Goal: Navigation & Orientation: Find specific page/section

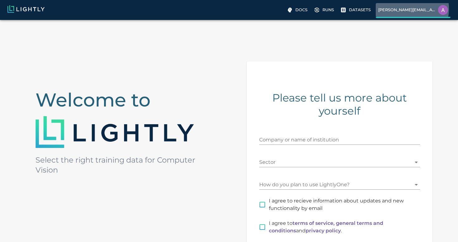
click at [401, 9] on p "[PERSON_NAME][EMAIL_ADDRESS][DOMAIN_NAME]" at bounding box center [406, 10] width 57 height 6
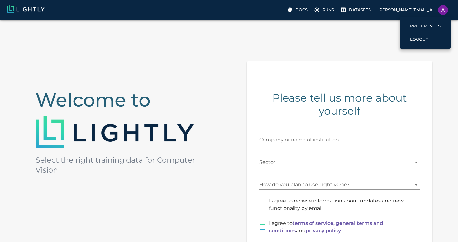
click at [204, 124] on div at bounding box center [229, 121] width 458 height 242
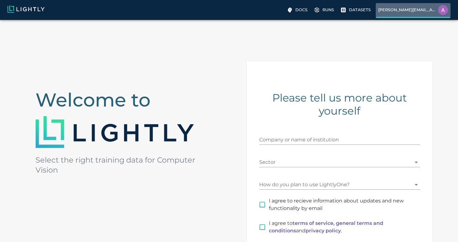
click at [417, 16] on label "[PERSON_NAME][EMAIL_ADDRESS][DOMAIN_NAME]" at bounding box center [412, 10] width 75 height 15
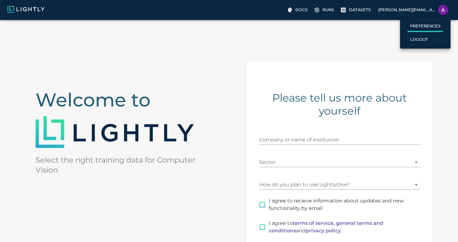
click at [416, 25] on p "Preferences" at bounding box center [425, 26] width 31 height 6
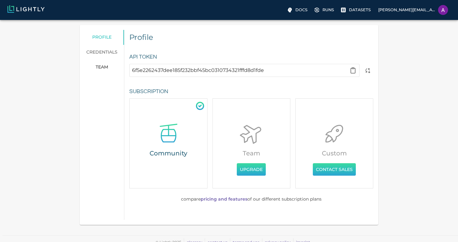
click at [106, 50] on link "credentials" at bounding box center [102, 52] width 45 height 15
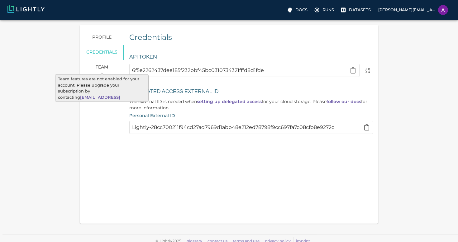
click at [98, 67] on span "team" at bounding box center [102, 67] width 12 height 6
click at [103, 65] on span "team" at bounding box center [102, 67] width 12 height 6
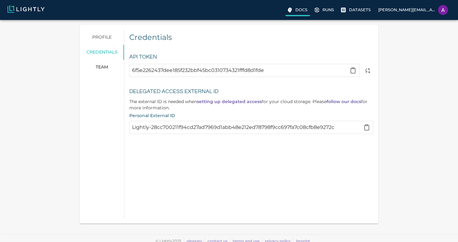
click at [303, 12] on p "Docs" at bounding box center [301, 10] width 12 height 6
click at [323, 11] on label "Runs" at bounding box center [324, 10] width 24 height 10
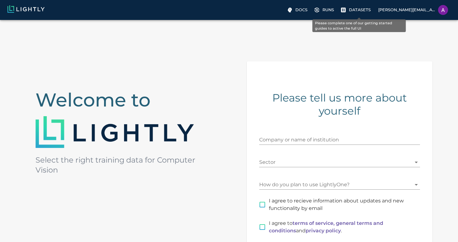
click at [354, 10] on p "Datasets" at bounding box center [360, 10] width 22 height 6
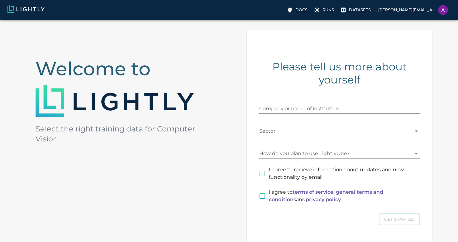
scroll to position [29, 0]
